Goal: Navigation & Orientation: Find specific page/section

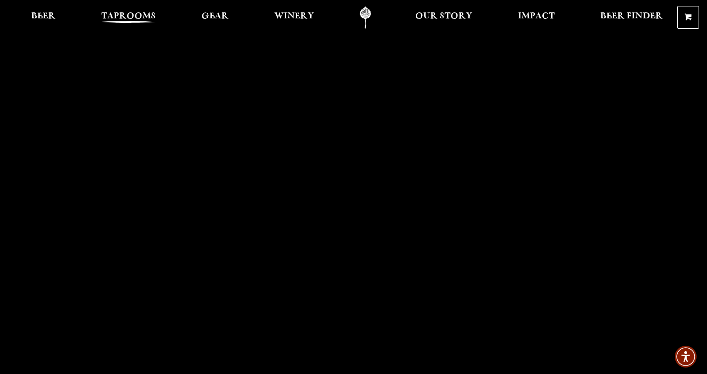
click at [149, 19] on span "Taprooms" at bounding box center [128, 16] width 55 height 8
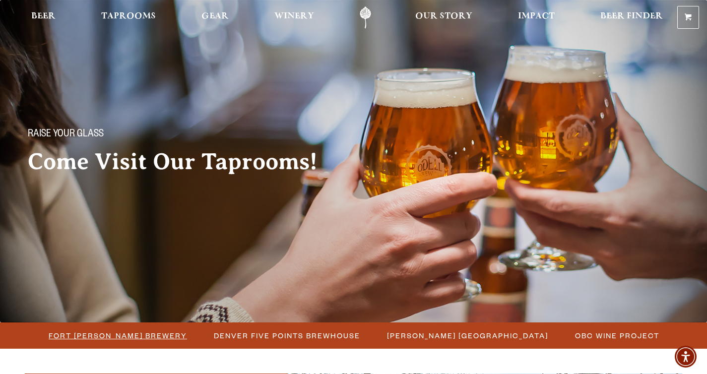
click at [164, 333] on span "Fort [PERSON_NAME] Brewery" at bounding box center [118, 335] width 138 height 14
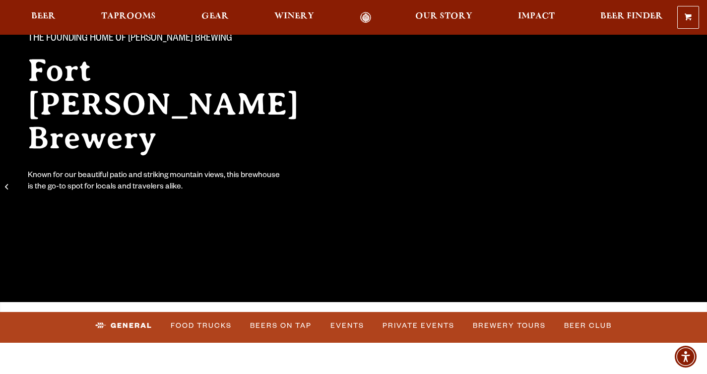
scroll to position [99, 0]
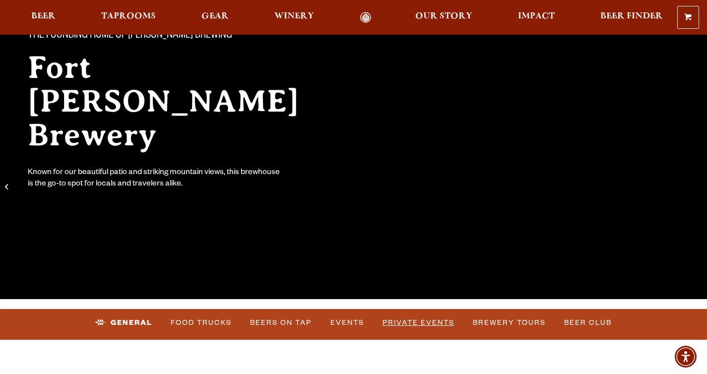
click at [398, 316] on link "Private Events" at bounding box center [418, 323] width 80 height 23
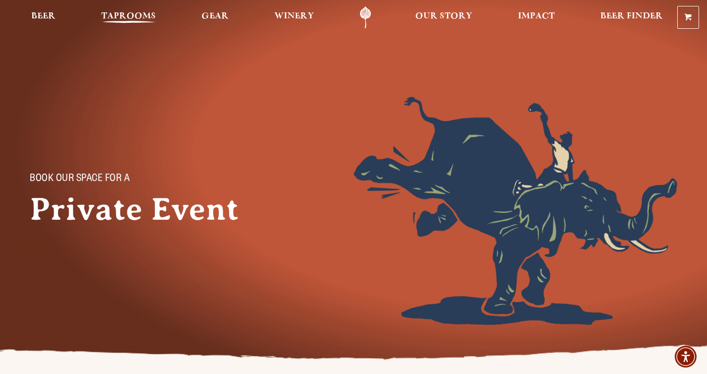
click at [145, 17] on span "Taprooms" at bounding box center [128, 16] width 55 height 8
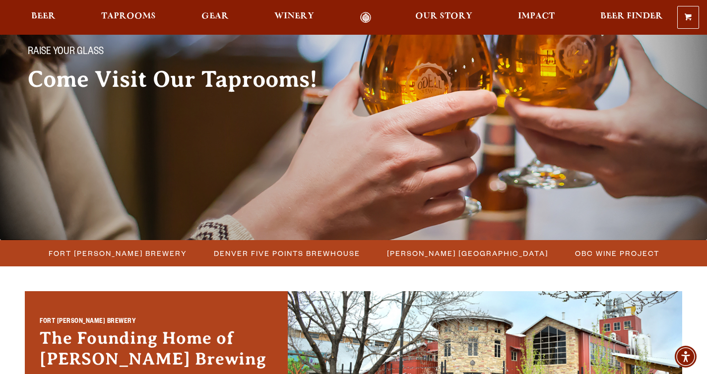
scroll to position [110, 0]
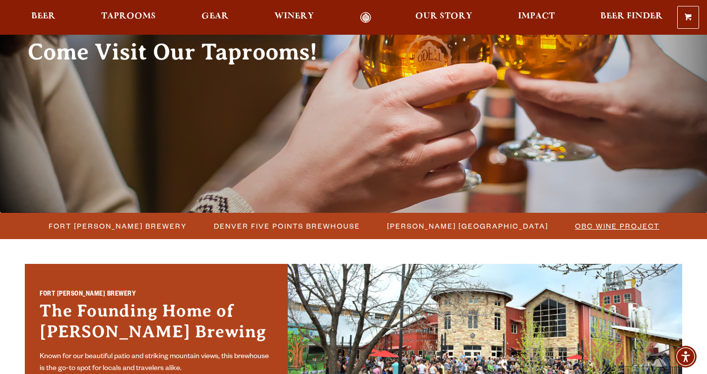
click at [575, 223] on span "OBC Wine Project" at bounding box center [617, 226] width 84 height 14
